Goal: Task Accomplishment & Management: Manage account settings

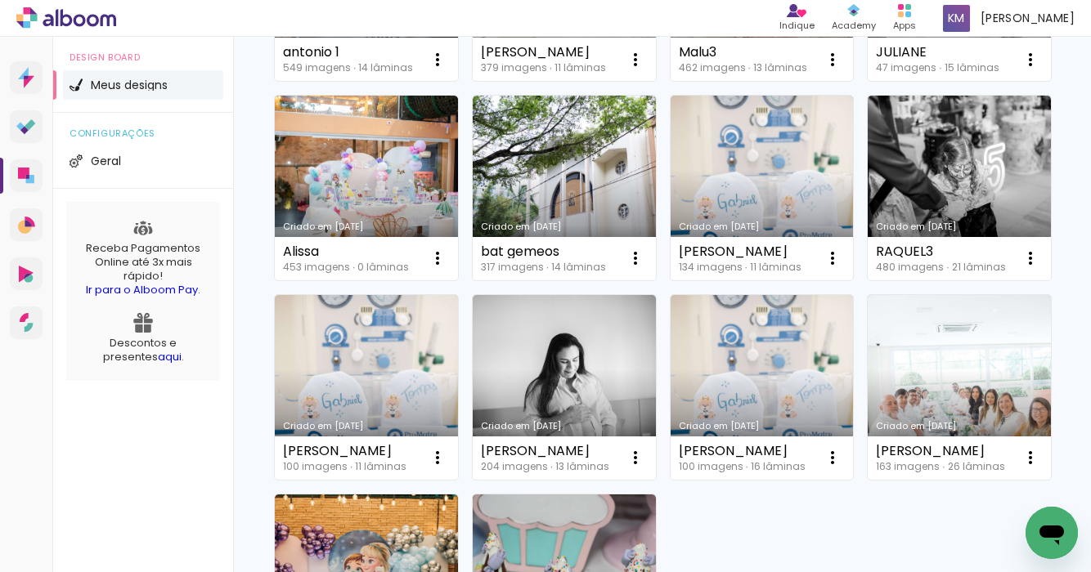
scroll to position [1042, 0]
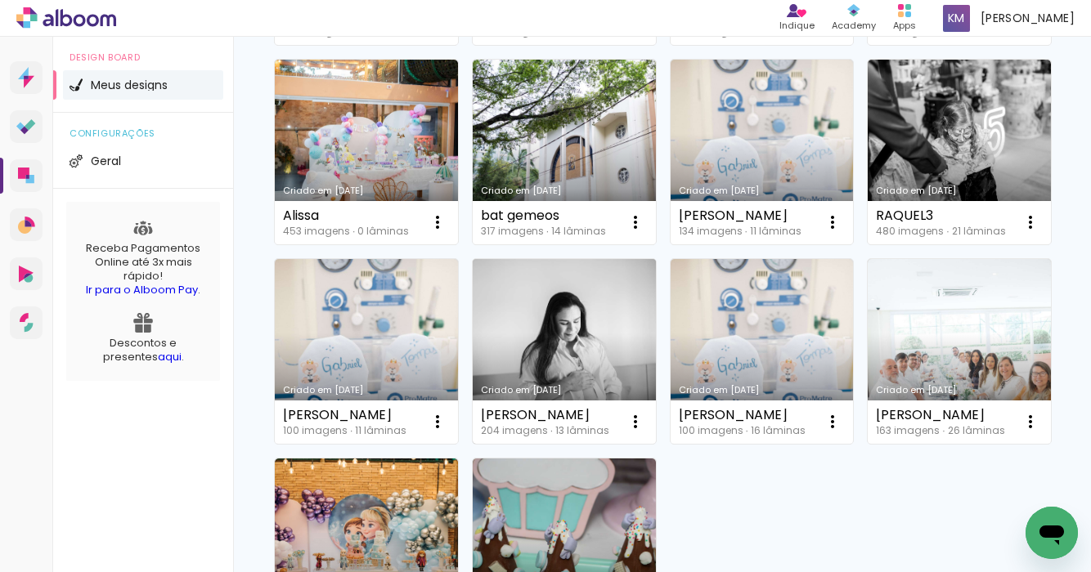
click at [560, 343] on link "Criado em [DATE]" at bounding box center [564, 351] width 183 height 185
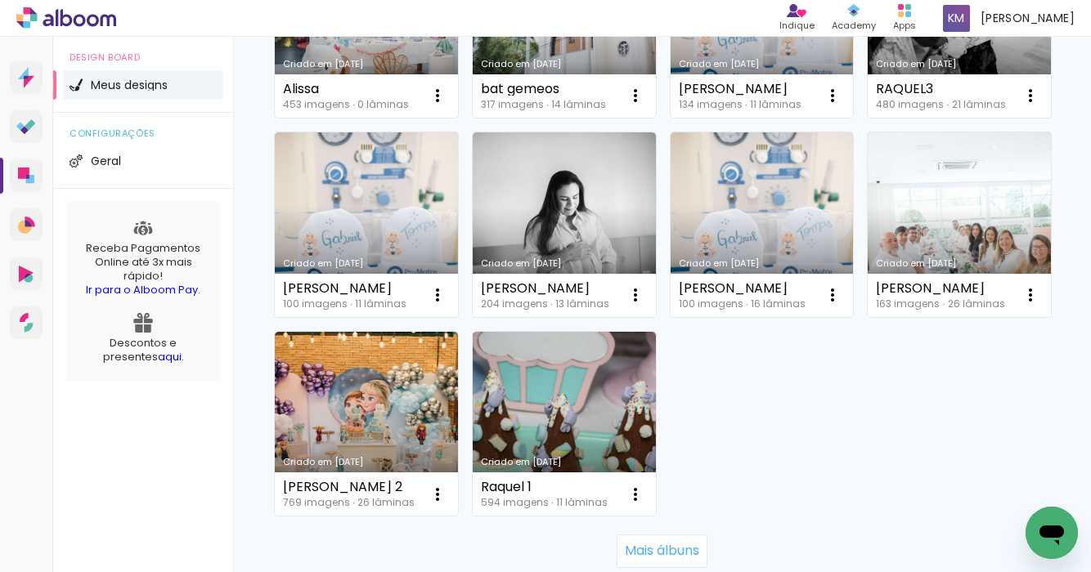
scroll to position [1197, 0]
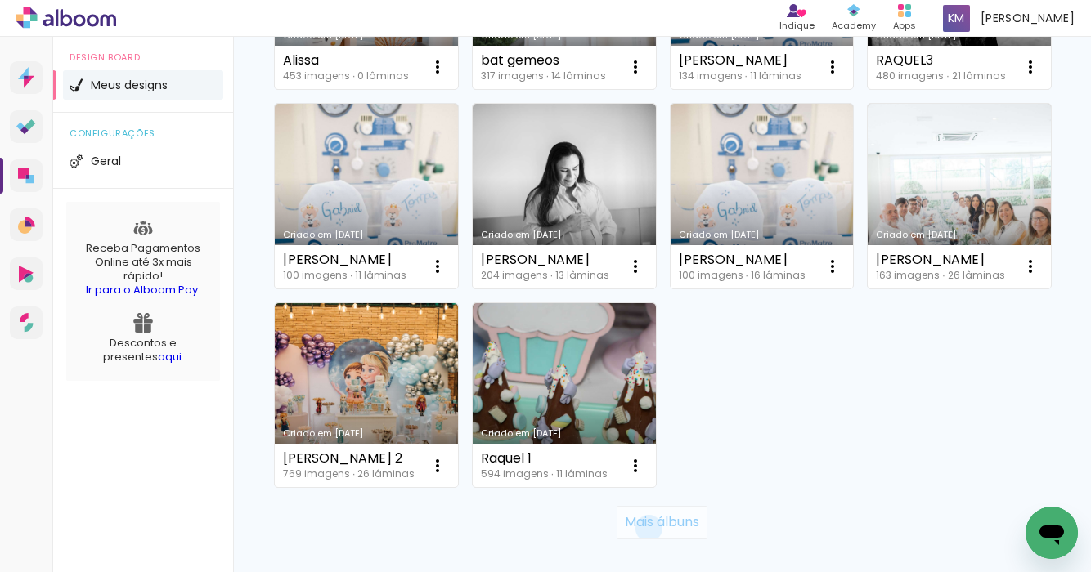
click at [0, 0] on slot "Mais álbuns" at bounding box center [0, 0] width 0 height 0
